Goal: Information Seeking & Learning: Learn about a topic

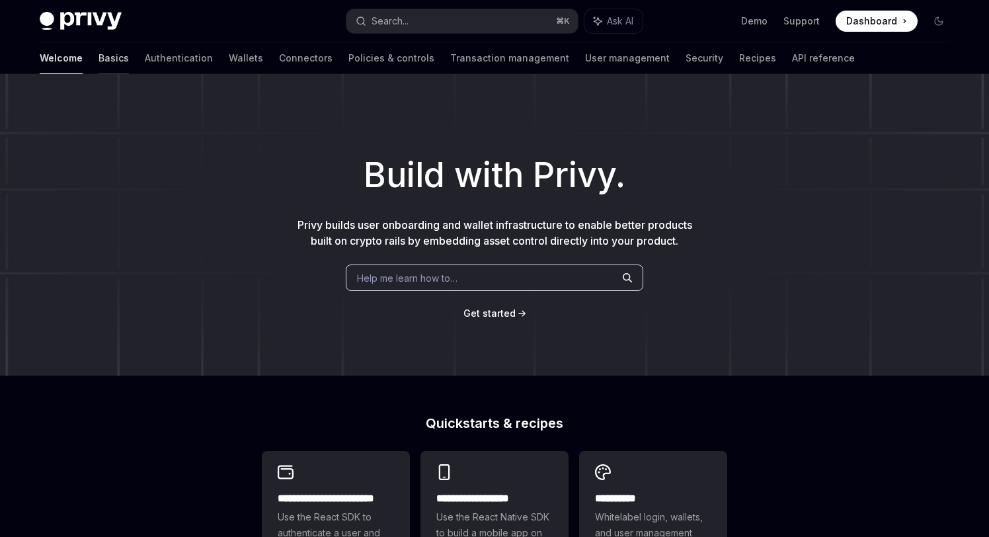
click at [99, 60] on link "Basics" at bounding box center [114, 58] width 30 height 32
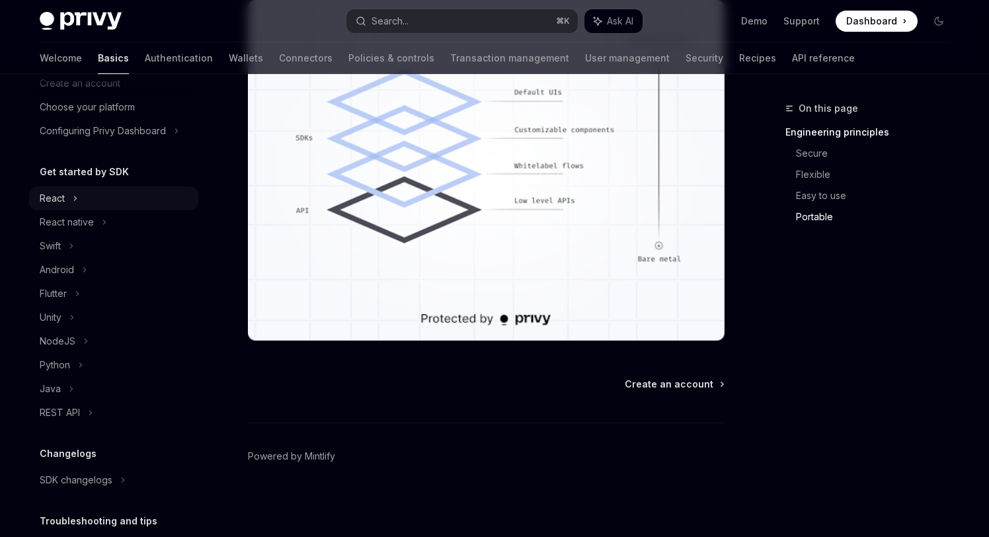
scroll to position [71, 0]
click at [75, 344] on div "NodeJS" at bounding box center [113, 340] width 169 height 24
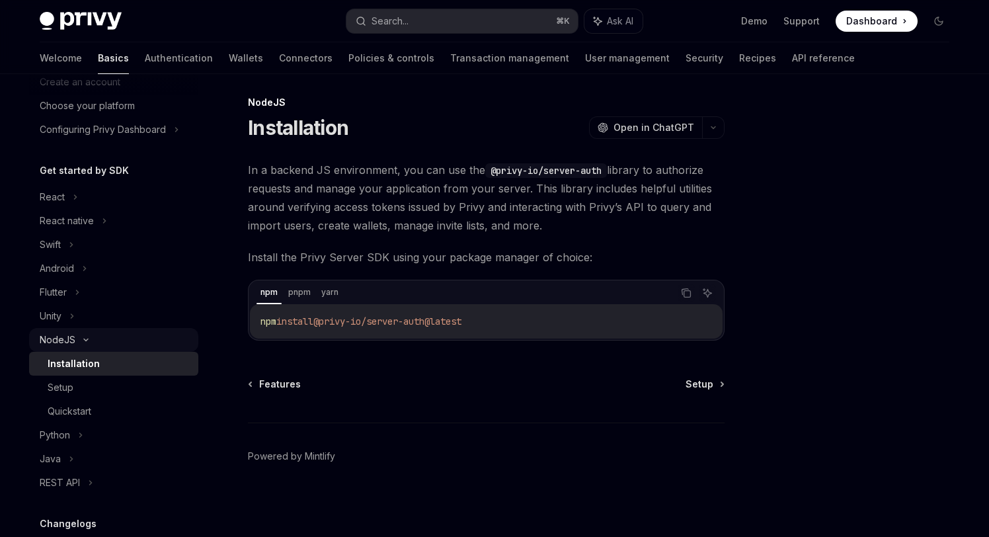
click at [112, 335] on div "NodeJS" at bounding box center [113, 340] width 169 height 24
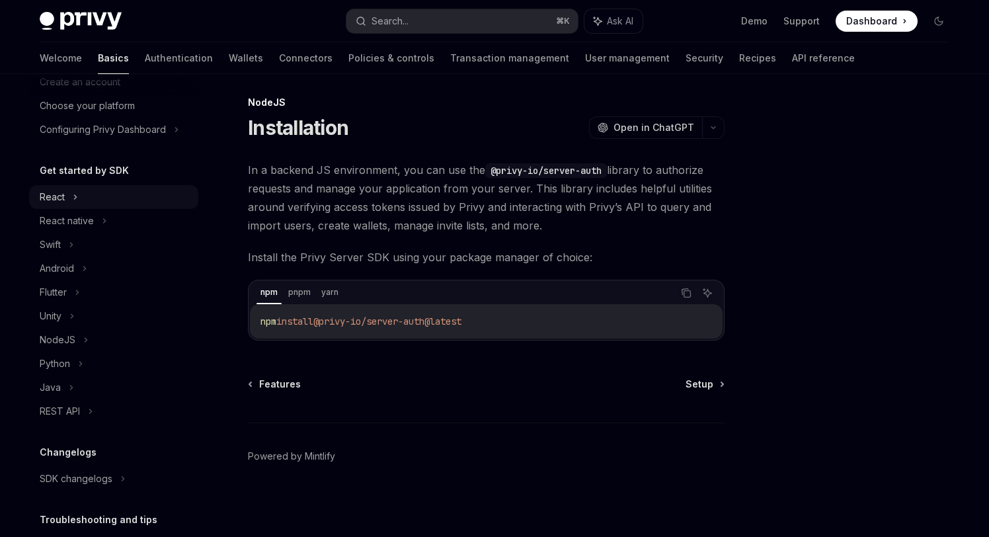
click at [135, 193] on div "React" at bounding box center [113, 197] width 169 height 24
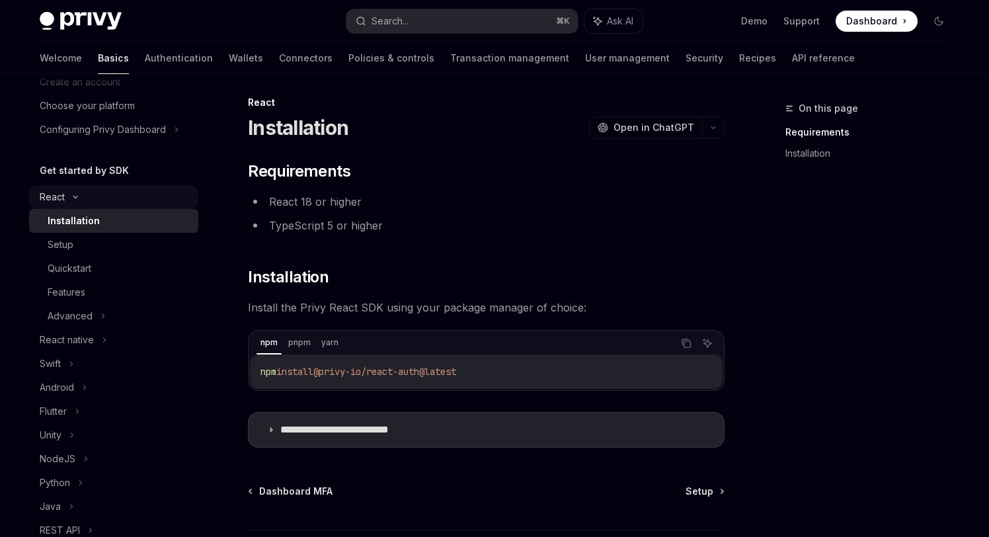
click at [135, 193] on div "React" at bounding box center [113, 197] width 169 height 24
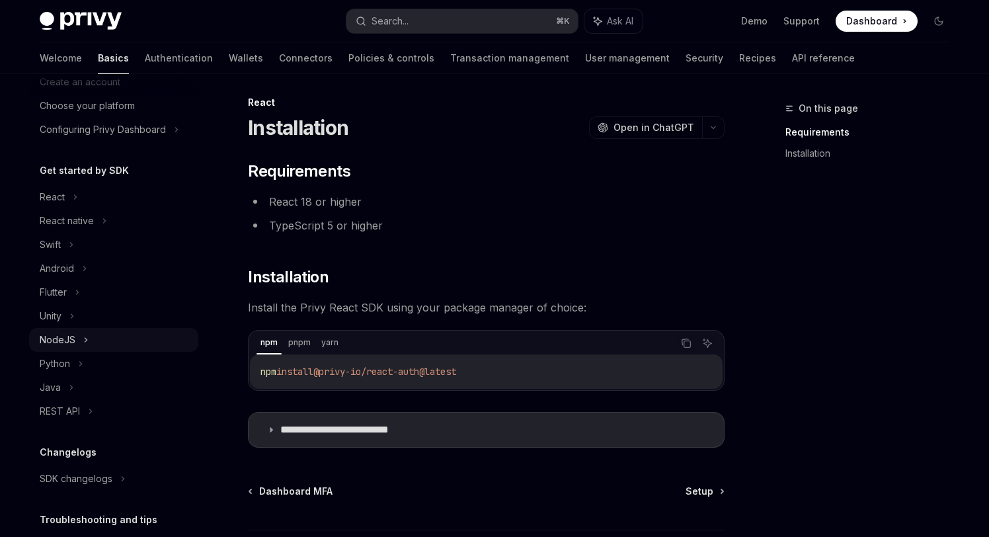
click at [110, 335] on div "NodeJS" at bounding box center [113, 340] width 169 height 24
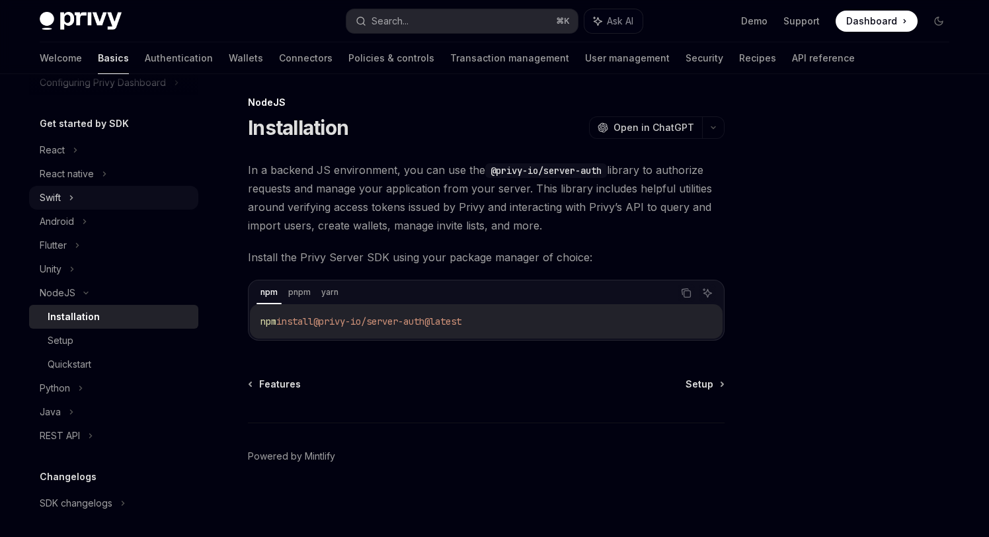
scroll to position [119, 0]
click at [97, 286] on div "NodeJS" at bounding box center [113, 292] width 169 height 24
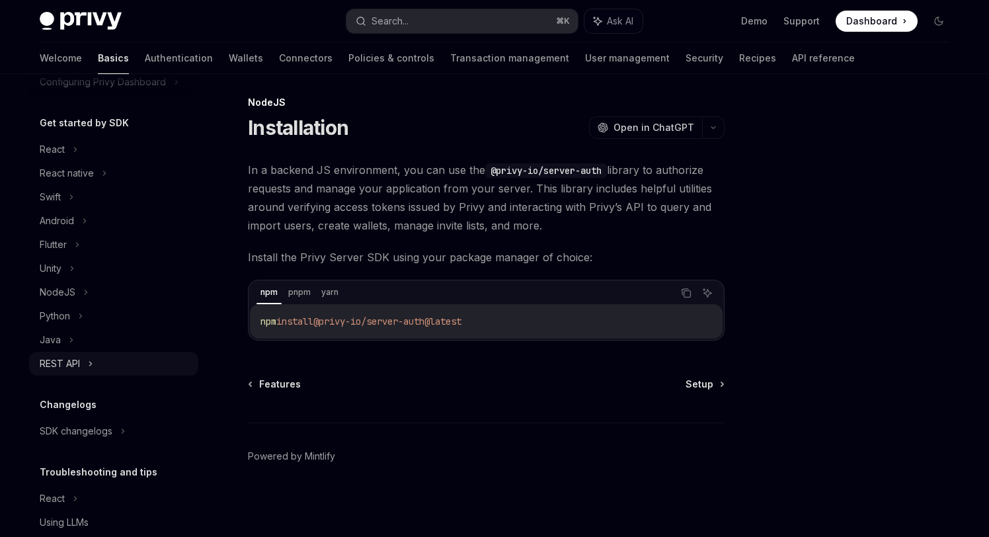
click at [107, 362] on div "REST API" at bounding box center [113, 364] width 169 height 24
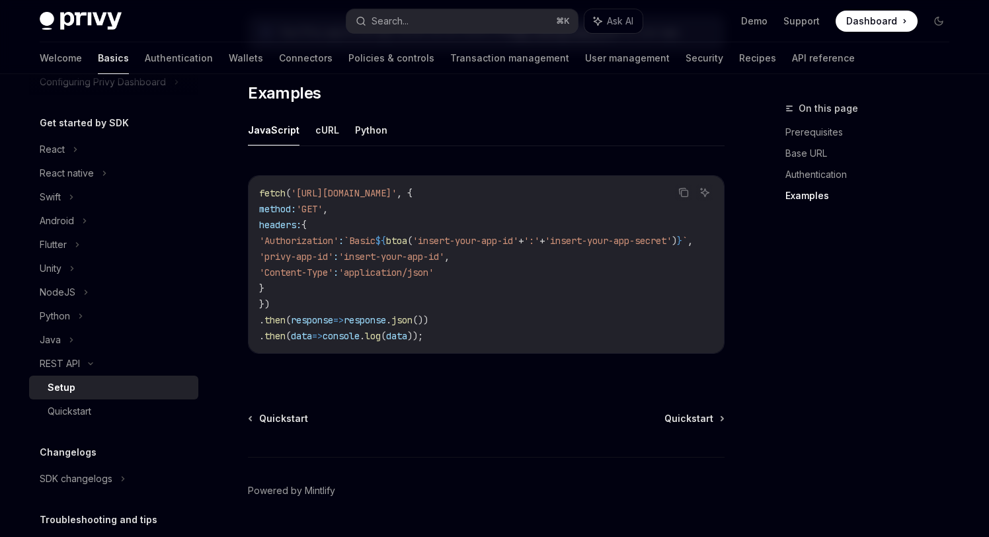
scroll to position [721, 0]
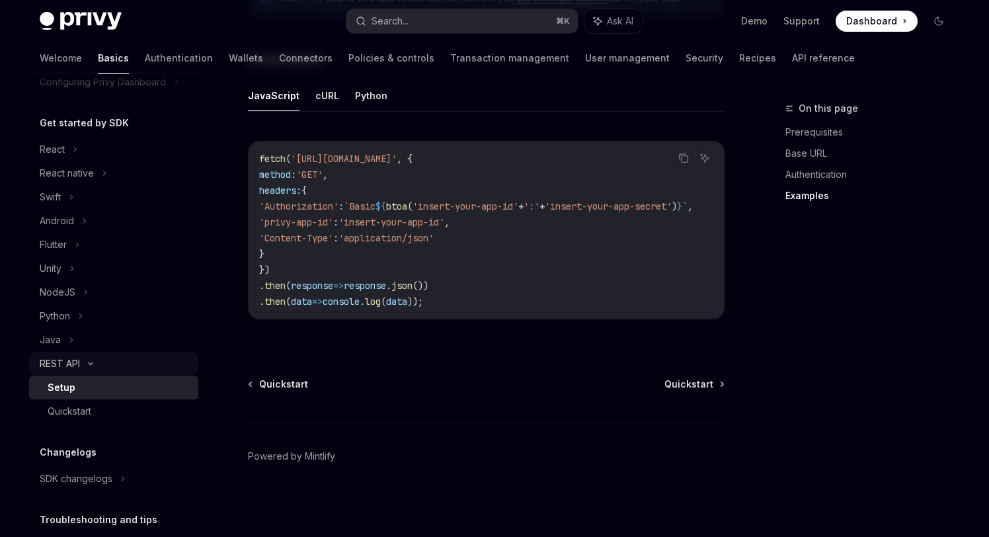
click at [143, 366] on div "REST API" at bounding box center [113, 364] width 169 height 24
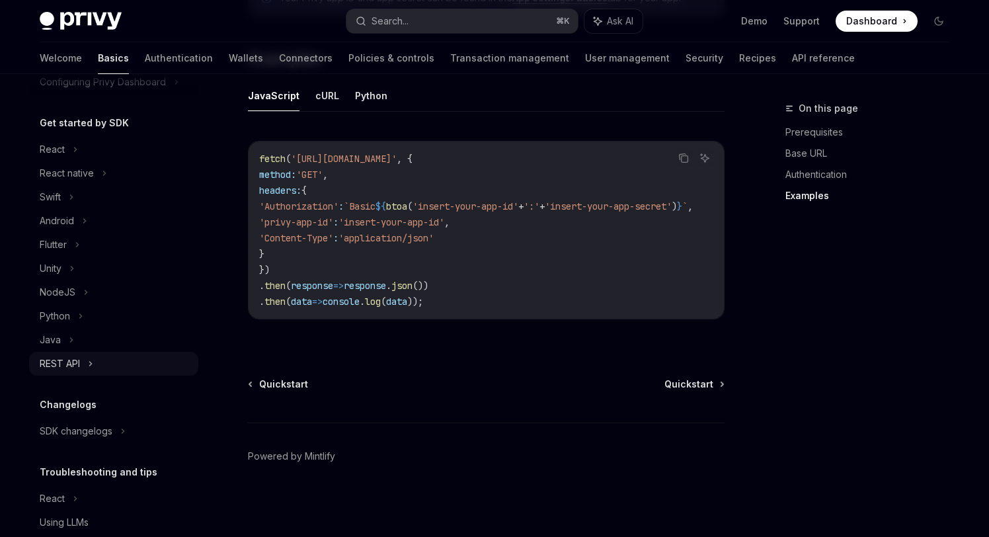
click at [143, 366] on div "REST API" at bounding box center [113, 364] width 169 height 24
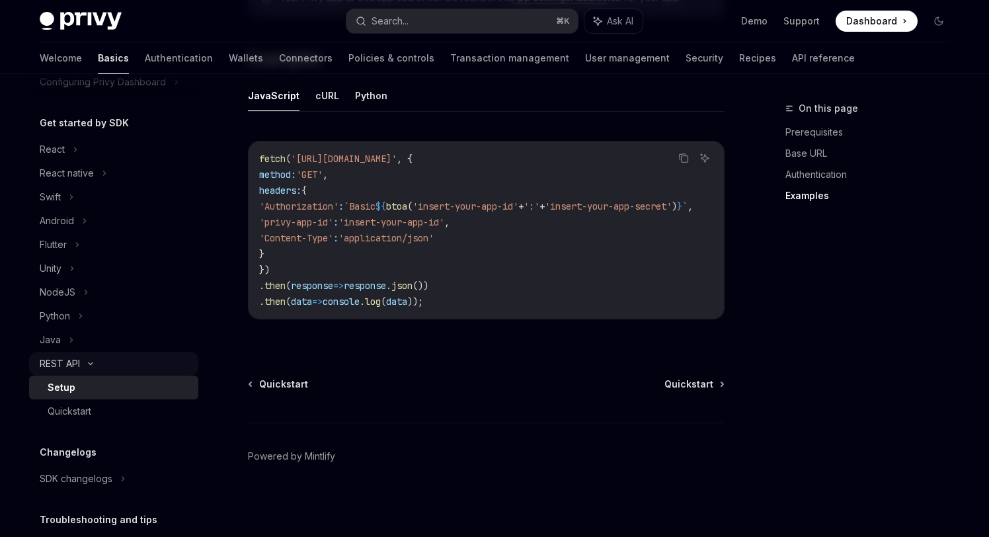
click at [143, 366] on div "REST API" at bounding box center [113, 364] width 169 height 24
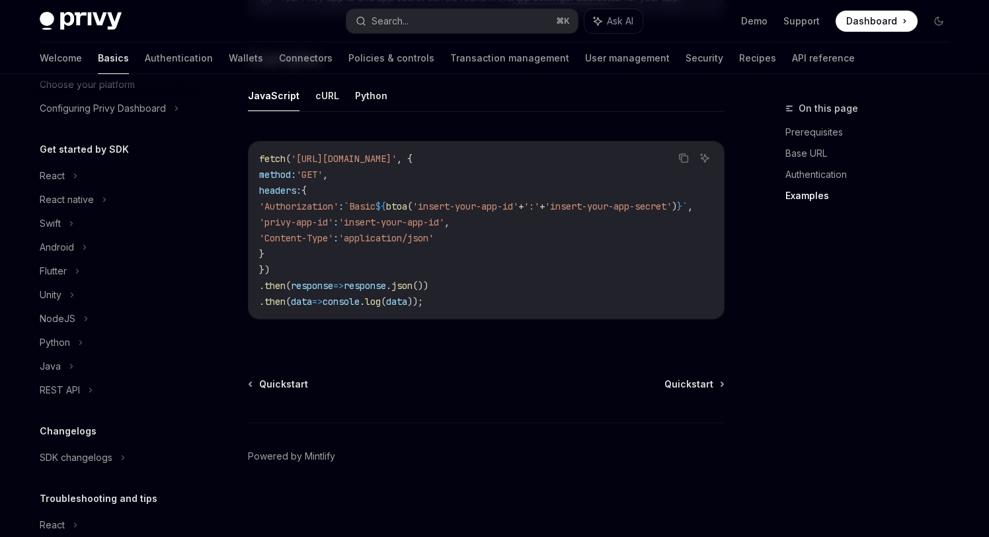
scroll to position [85, 0]
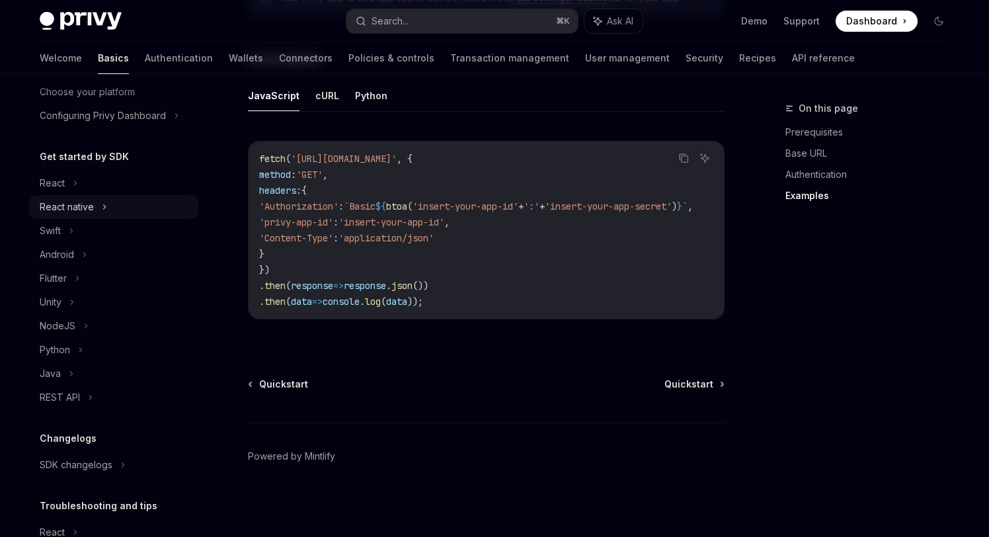
click at [114, 206] on div "React native" at bounding box center [113, 207] width 169 height 24
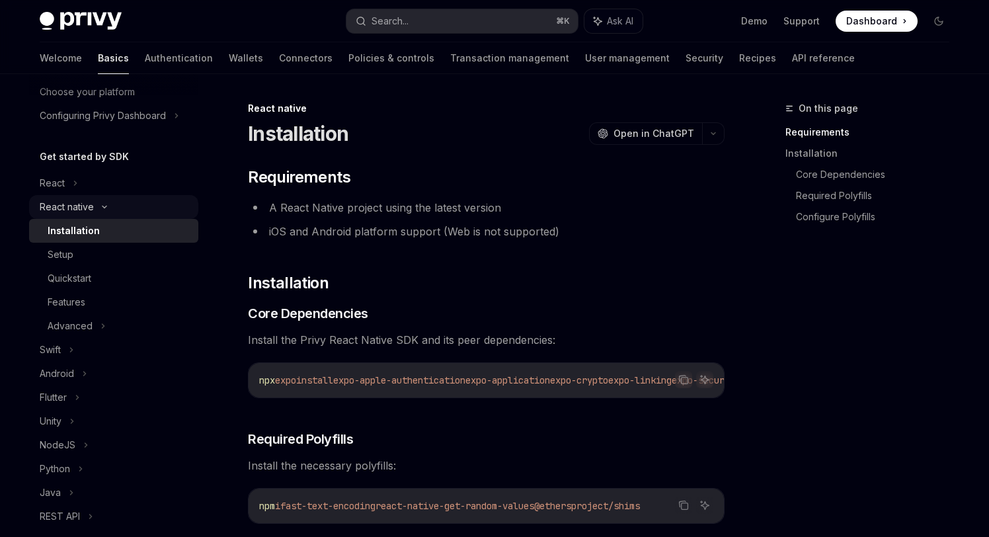
click at [114, 206] on div "React native" at bounding box center [113, 207] width 169 height 24
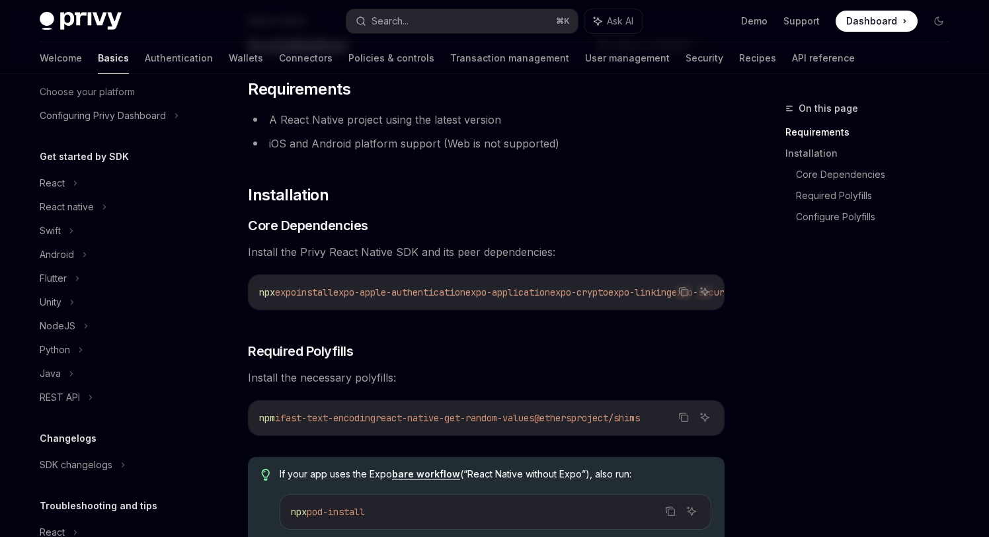
scroll to position [89, 0]
click at [160, 204] on div "React native" at bounding box center [113, 207] width 169 height 24
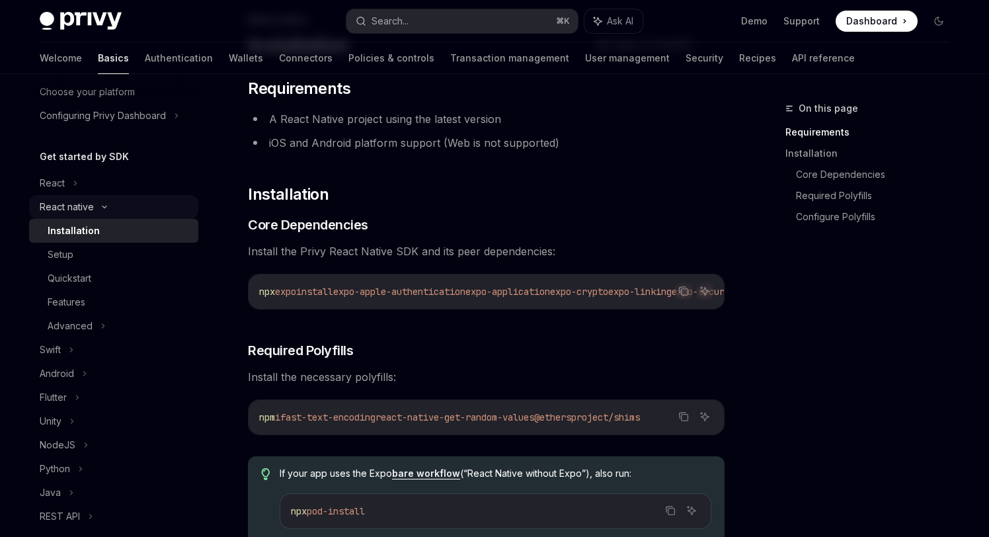
click at [160, 204] on div "React native" at bounding box center [113, 207] width 169 height 24
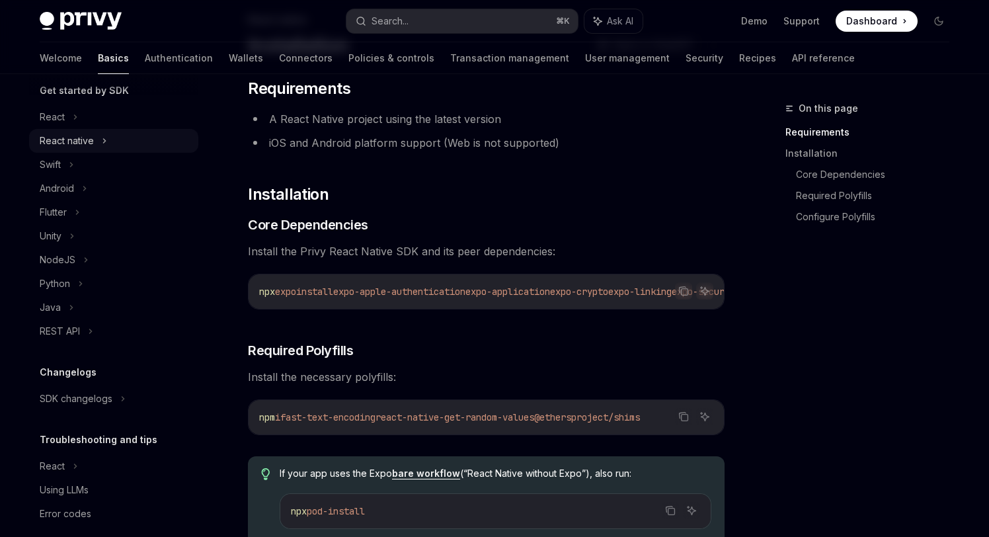
scroll to position [167, 0]
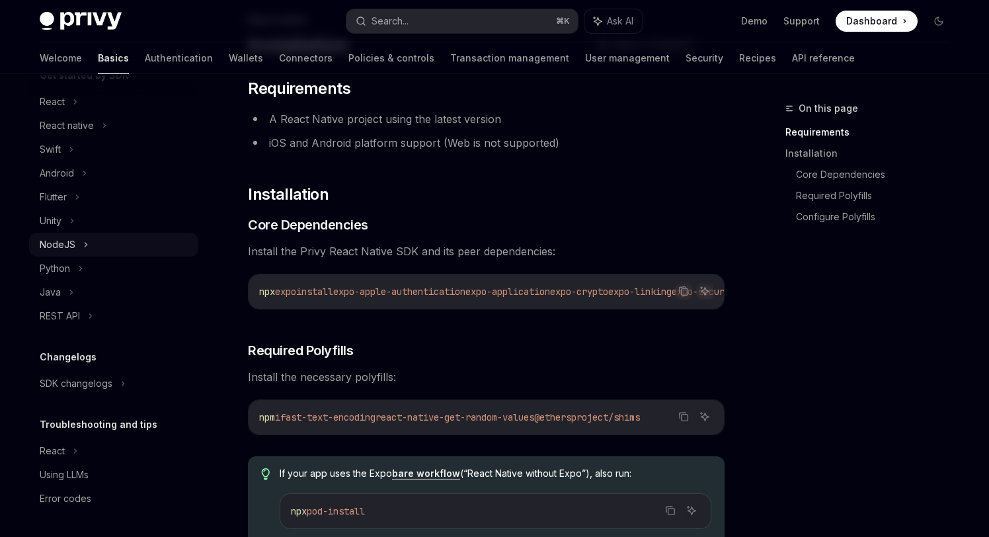
click at [61, 242] on div "NodeJS" at bounding box center [58, 245] width 36 height 16
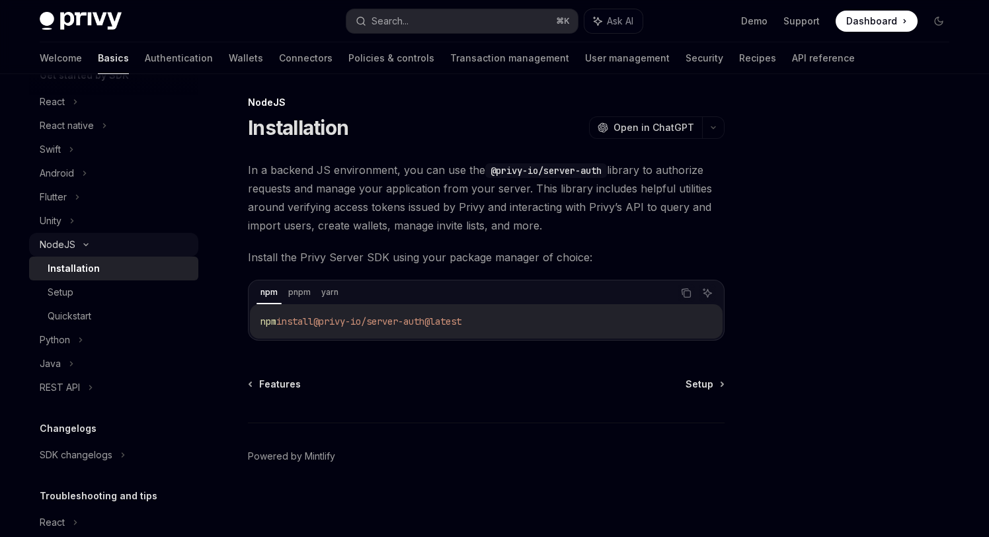
scroll to position [6, 0]
click at [61, 242] on div "NodeJS" at bounding box center [58, 245] width 36 height 16
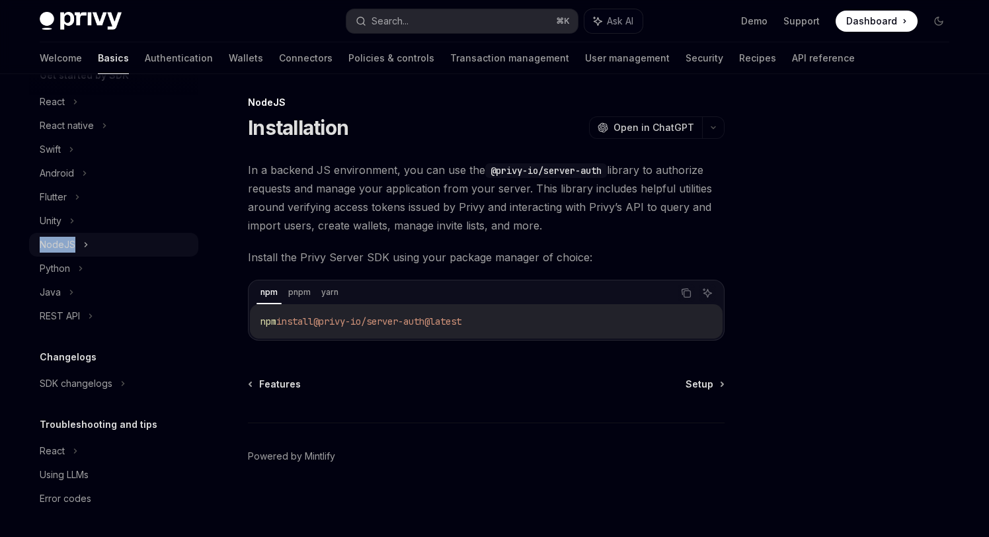
click at [61, 242] on div "NodeJS" at bounding box center [58, 245] width 36 height 16
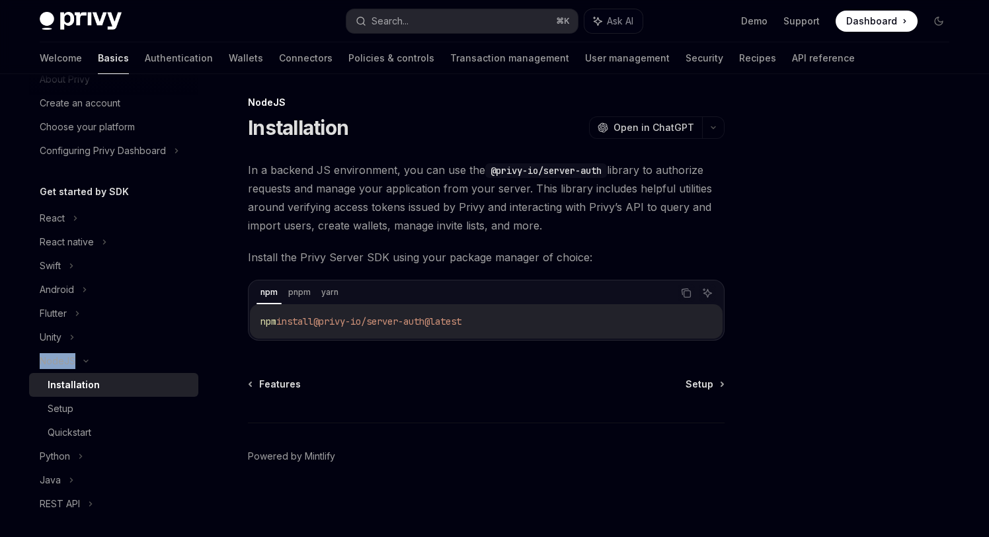
scroll to position [40, 0]
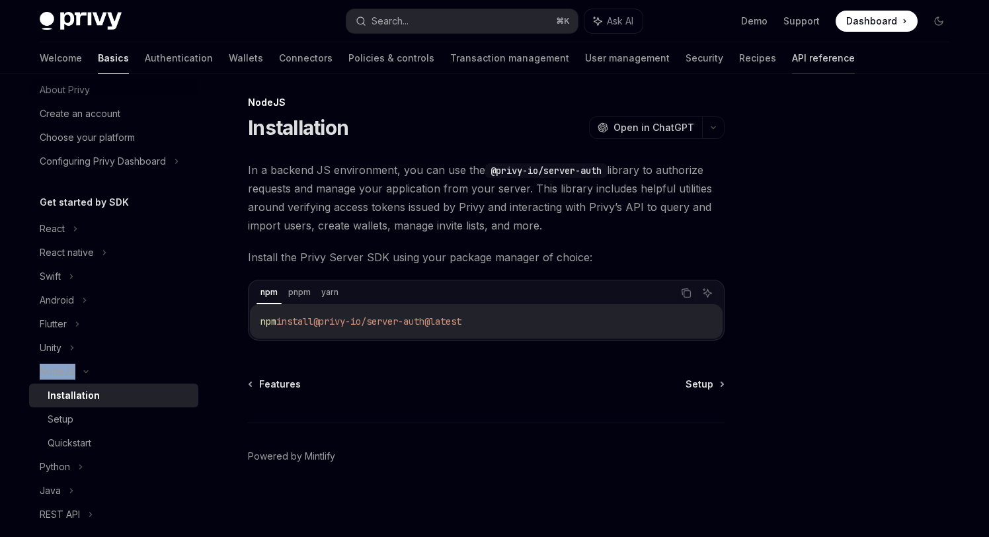
click at [792, 63] on link "API reference" at bounding box center [823, 58] width 63 height 32
type textarea "*"
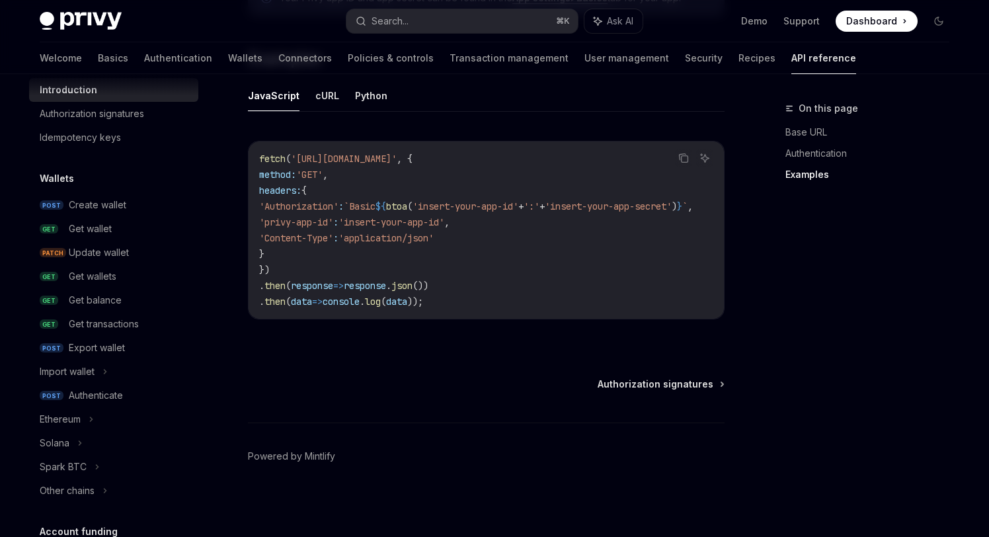
scroll to position [866, 0]
